Goal: Information Seeking & Learning: Learn about a topic

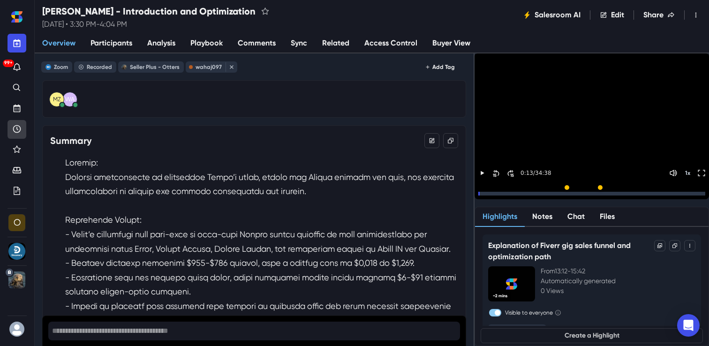
click at [21, 123] on link "Recent" at bounding box center [17, 129] width 19 height 19
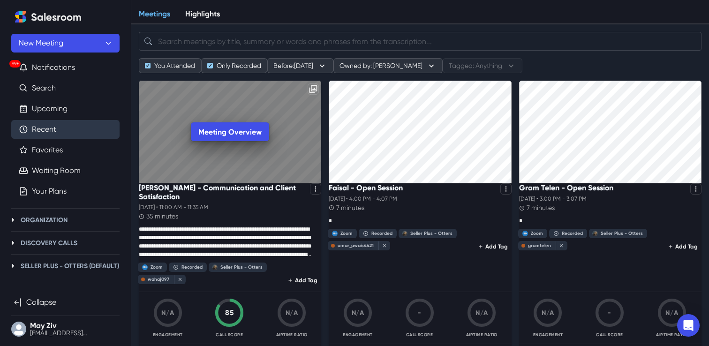
scroll to position [45, 0]
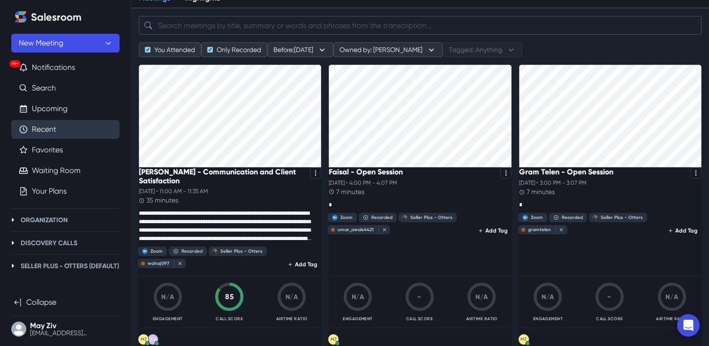
click at [240, 28] on input "search" at bounding box center [420, 25] width 563 height 19
paste input "[PERSON_NAME]"
type input "[PERSON_NAME]"
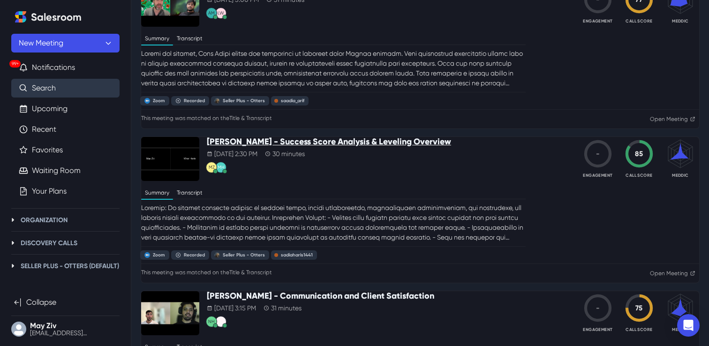
scroll to position [44, 0]
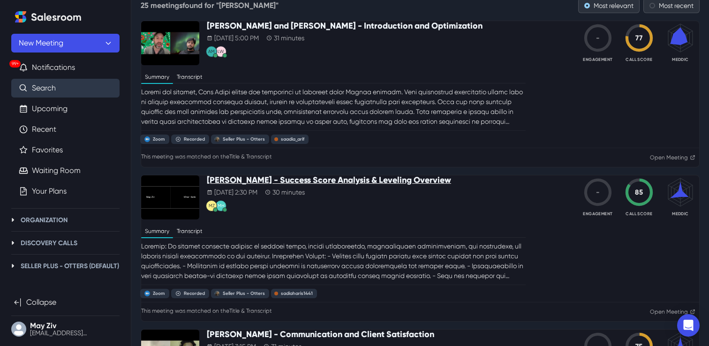
click at [235, 186] on p "[PERSON_NAME] - Success Score Analysis & Leveling Overview" at bounding box center [329, 180] width 244 height 10
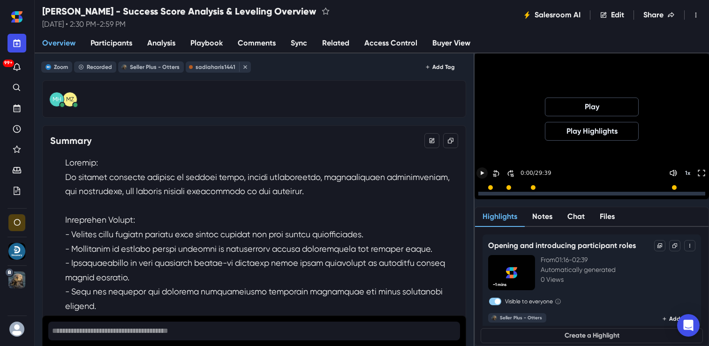
click at [487, 174] on icon "Play" at bounding box center [482, 173] width 8 height 8
click at [499, 193] on div at bounding box center [591, 194] width 227 height 4
click at [514, 194] on div at bounding box center [591, 194] width 227 height 4
click at [526, 193] on div at bounding box center [591, 194] width 227 height 4
click at [483, 192] on icon "Pause" at bounding box center [482, 194] width 3 height 4
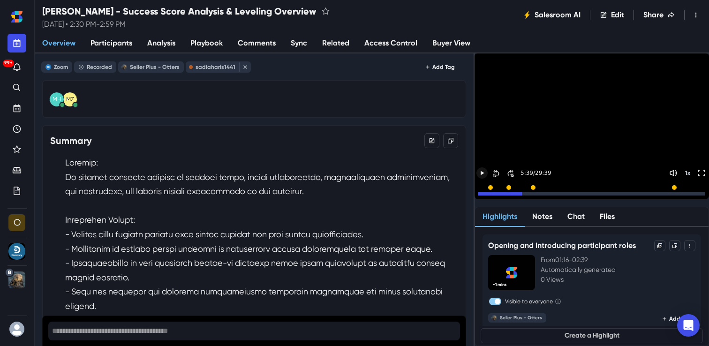
click at [126, 39] on span "Participants" at bounding box center [111, 43] width 42 height 11
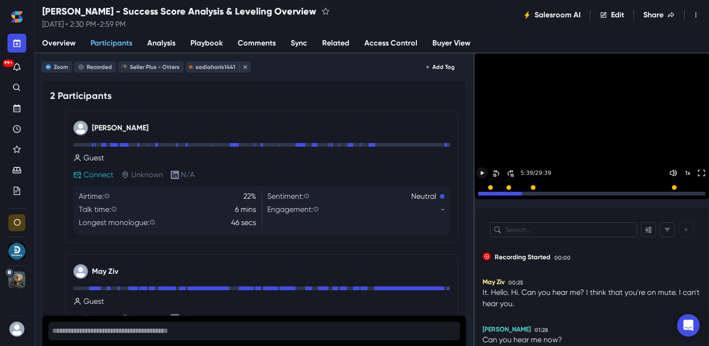
click at [60, 43] on span "Overview" at bounding box center [58, 43] width 33 height 11
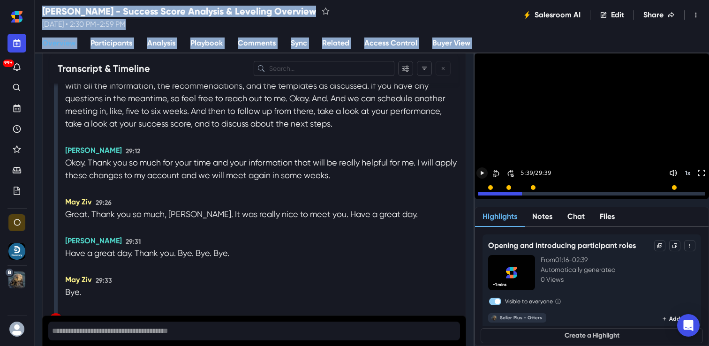
scroll to position [6272, 0]
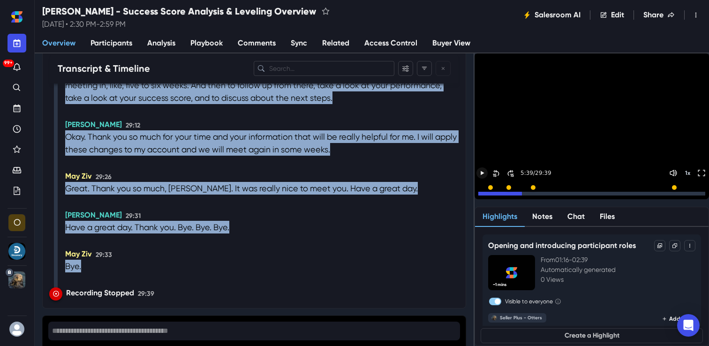
drag, startPoint x: 68, startPoint y: 130, endPoint x: 127, endPoint y: 278, distance: 158.7
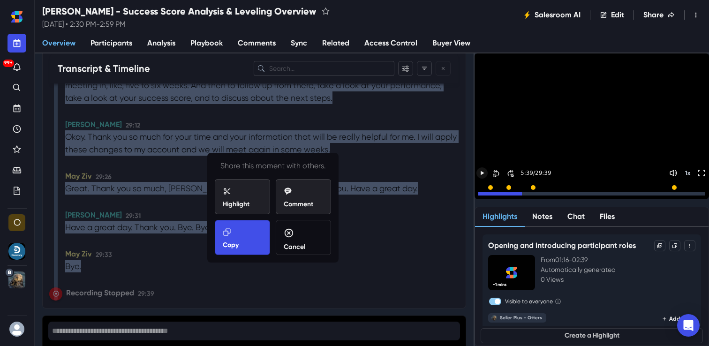
click at [226, 239] on div "Copy" at bounding box center [242, 239] width 39 height 22
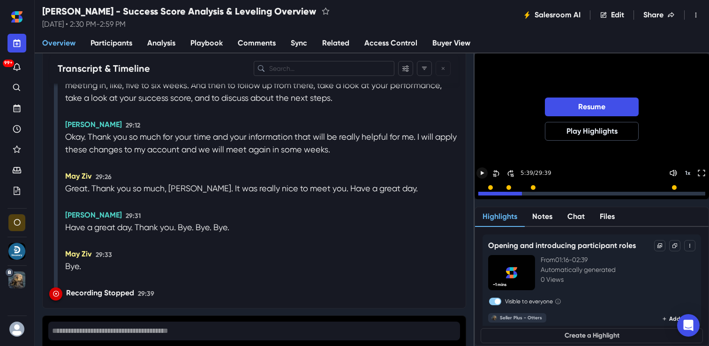
click at [503, 195] on div at bounding box center [591, 191] width 234 height 16
click at [498, 194] on div at bounding box center [500, 194] width 44 height 4
click at [518, 193] on div at bounding box center [591, 194] width 227 height 4
click at [541, 192] on div at bounding box center [591, 194] width 227 height 4
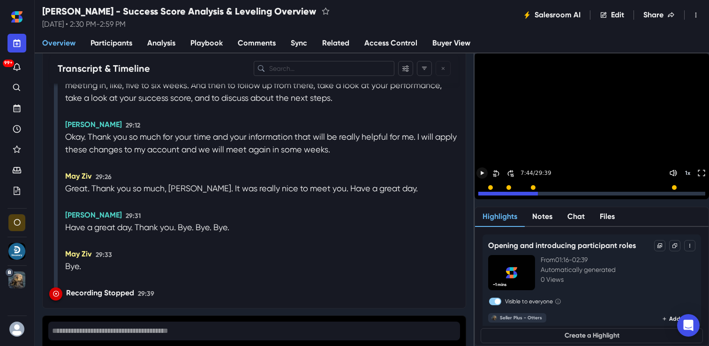
click at [487, 173] on icon "Play" at bounding box center [482, 173] width 8 height 8
